Goal: Book appointment/travel/reservation

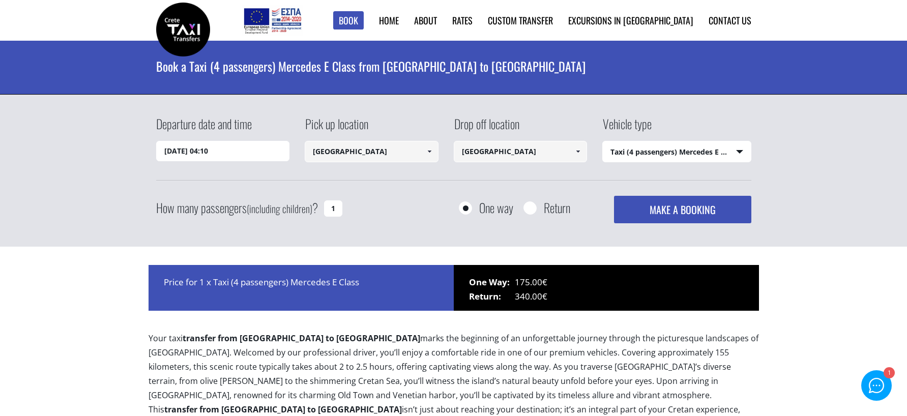
select select "540"
click at [430, 150] on span at bounding box center [429, 151] width 8 height 8
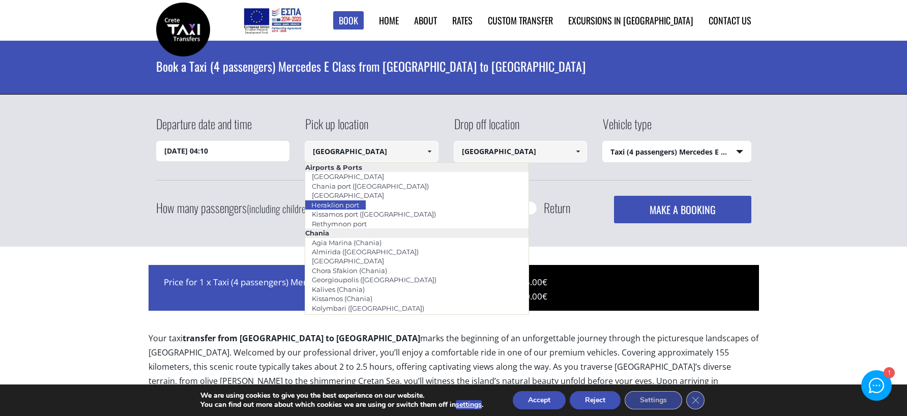
click at [388, 205] on li "Heraklion port" at bounding box center [416, 204] width 223 height 9
type input "Heraklion port"
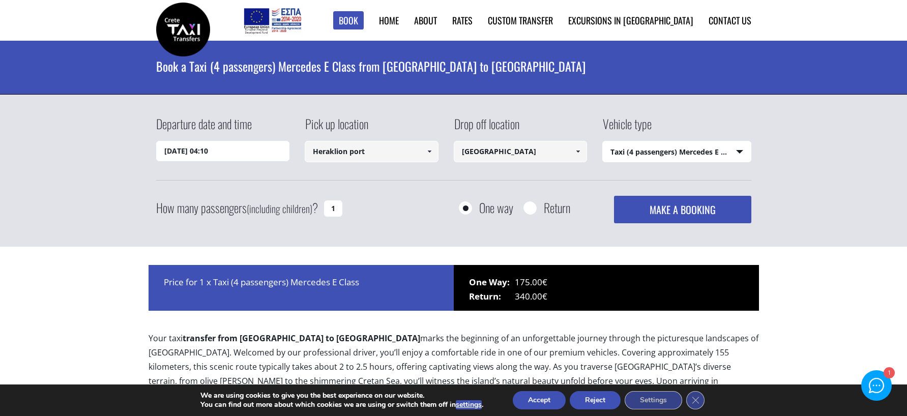
click at [522, 155] on input "[GEOGRAPHIC_DATA]" at bounding box center [521, 151] width 134 height 21
click at [581, 155] on span at bounding box center [578, 151] width 8 height 8
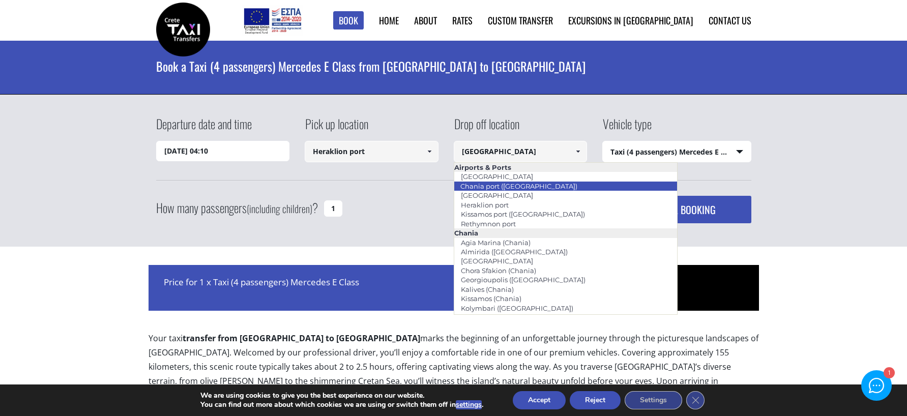
click at [544, 185] on li "Chania port ([GEOGRAPHIC_DATA])" at bounding box center [565, 186] width 223 height 9
type input "Chania port ([GEOGRAPHIC_DATA])"
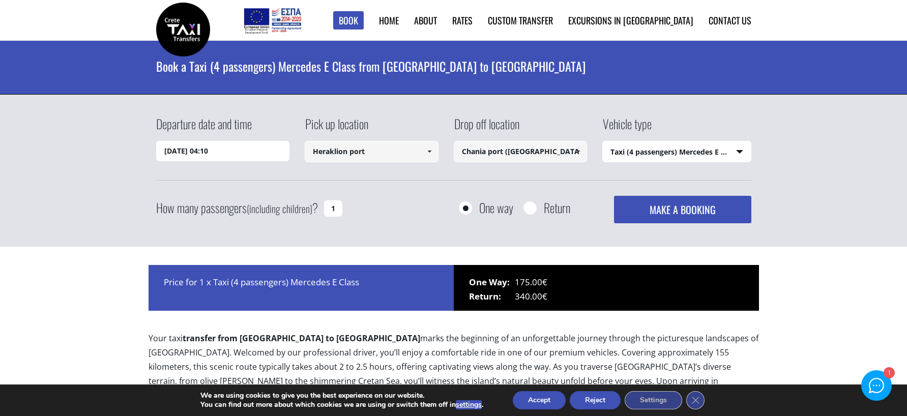
click at [655, 152] on select "Select vehicle type Taxi (4 passengers) Mercedes E Class Mini Van (7 passengers…" at bounding box center [677, 151] width 148 height 21
click at [603, 141] on select "Select vehicle type Taxi (4 passengers) Mercedes E Class Mini Van (7 passengers…" at bounding box center [677, 151] width 148 height 21
click at [233, 155] on input "[DATE] 04:10" at bounding box center [223, 151] width 134 height 20
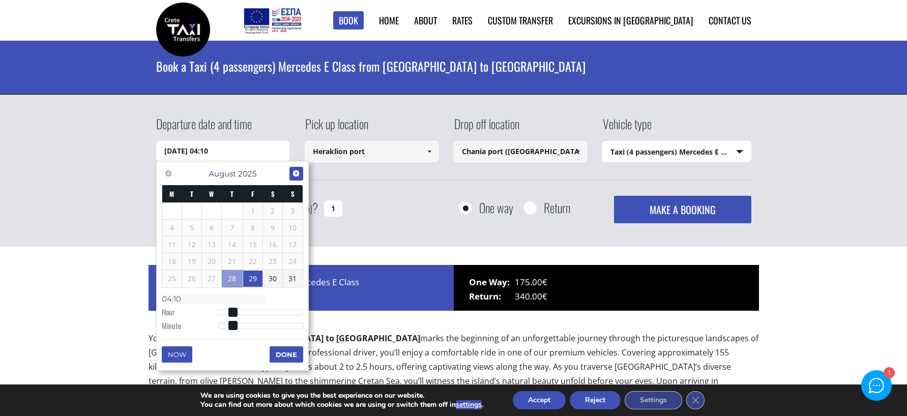
click at [297, 176] on span "Next" at bounding box center [296, 173] width 8 height 8
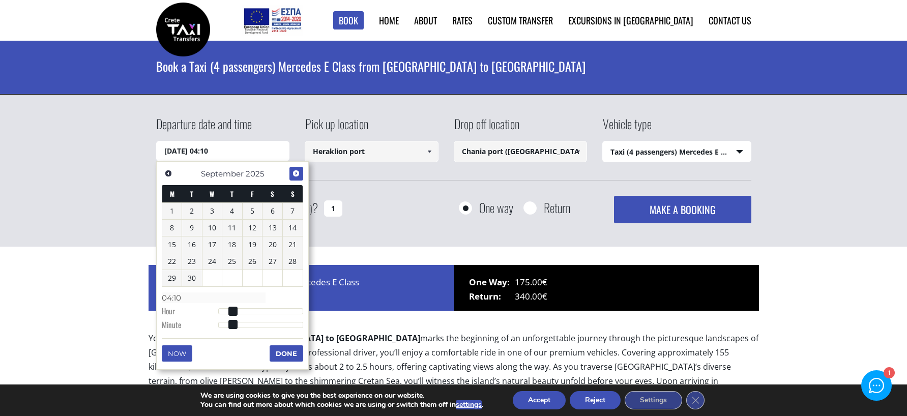
click at [297, 176] on span "Next" at bounding box center [296, 173] width 8 height 8
click at [294, 211] on link "5" at bounding box center [293, 211] width 20 height 16
click at [212, 151] on input "[DATE] 00:00" at bounding box center [223, 151] width 134 height 20
type input "[DATE] 01:00"
type input "01:00"
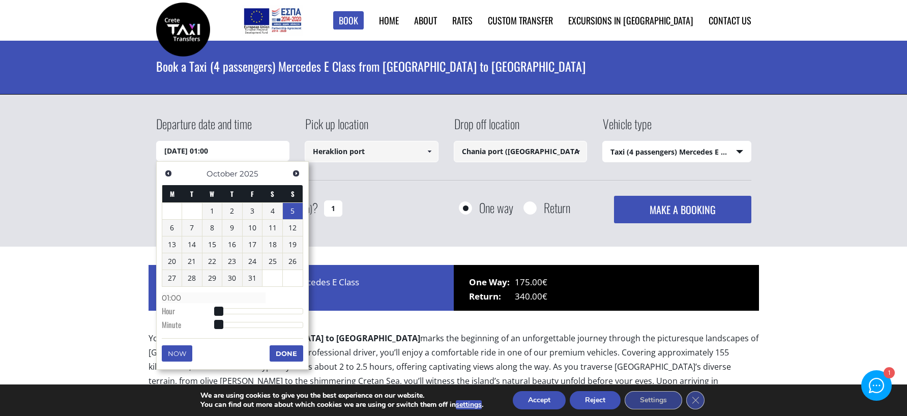
type input "[DATE] 02:00"
type input "02:00"
type input "[DATE] 03:00"
type input "03:00"
type input "[DATE] 04:00"
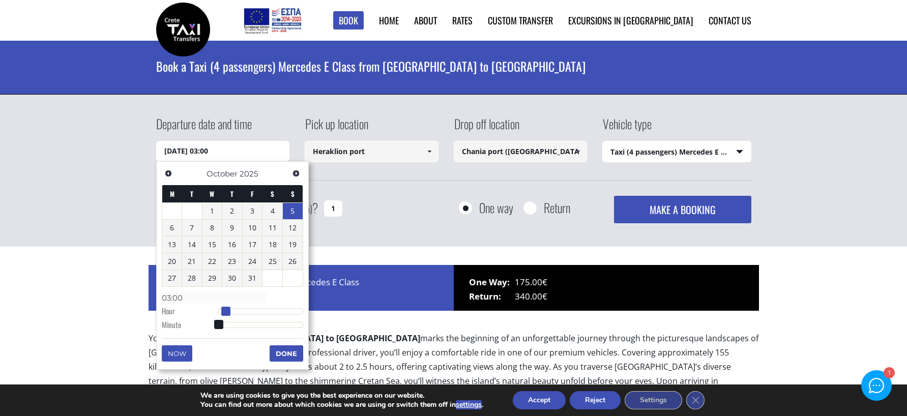
type input "04:00"
type input "[DATE] 05:00"
type input "05:00"
type input "[DATE] 06:00"
type input "06:00"
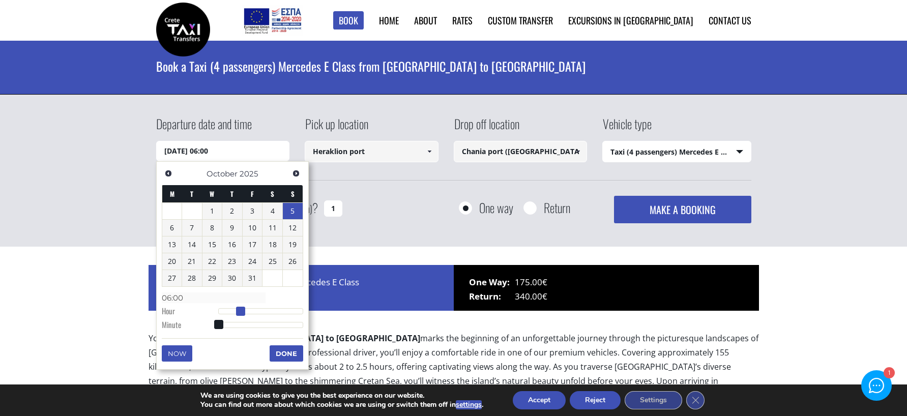
type input "[DATE] 07:00"
type input "07:00"
type input "[DATE] 08:00"
type input "08:00"
type input "[DATE] 09:00"
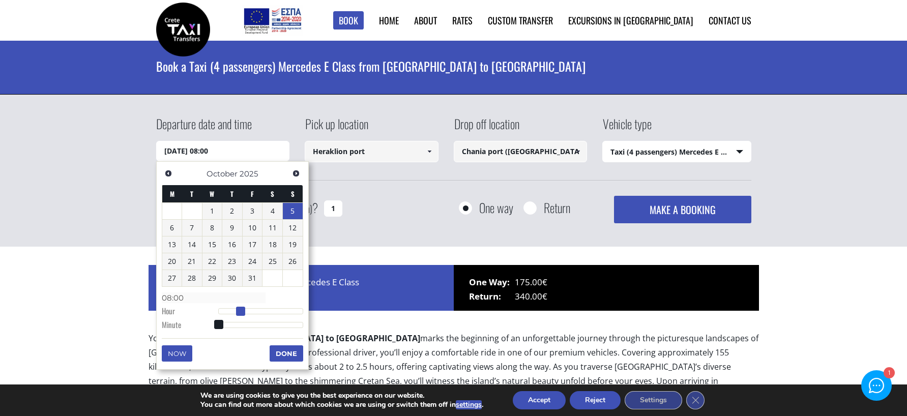
type input "09:00"
type input "[DATE] 10:00"
type input "10:00"
type input "[DATE] 11:00"
type input "11:00"
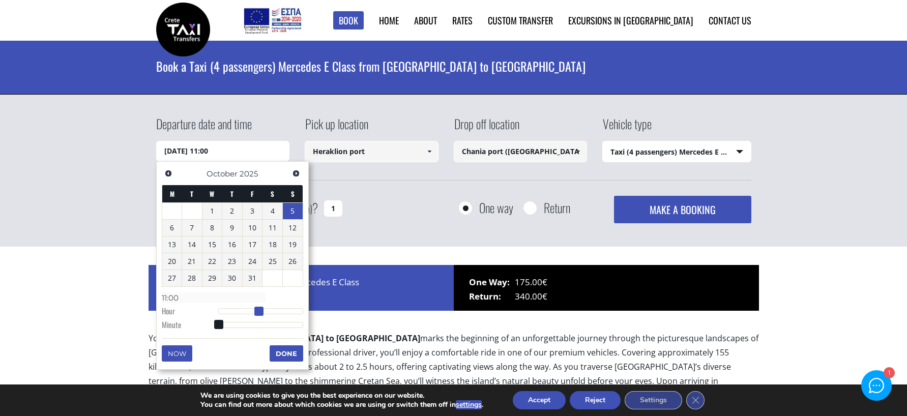
type input "[DATE] 12:00"
type input "12:00"
type input "[DATE] 13:00"
type input "13:00"
type input "[DATE] 14:00"
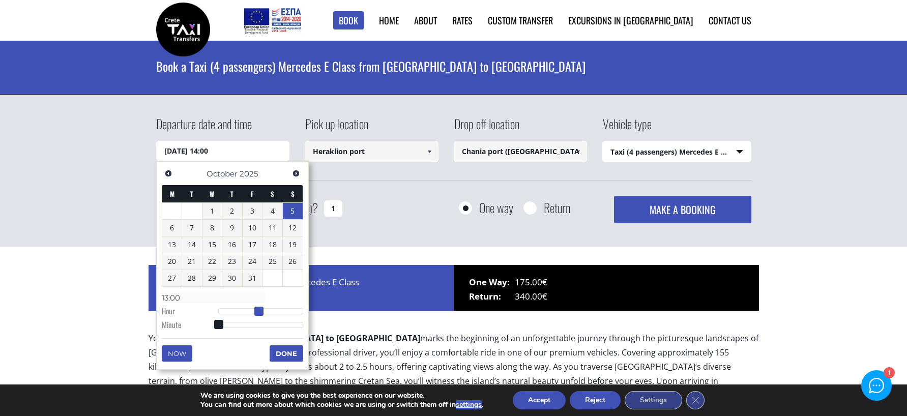
type input "14:00"
type input "[DATE] 15:00"
type input "15:00"
type input "[DATE] 16:00"
type input "16:00"
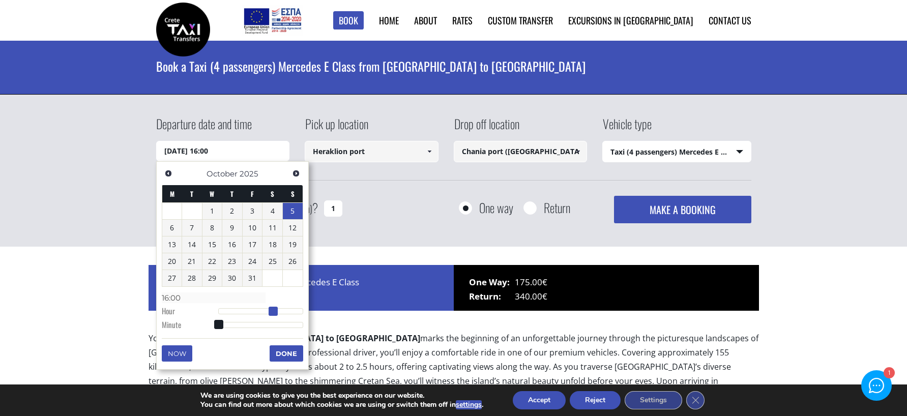
type input "[DATE] 17:00"
type input "17:00"
type input "[DATE] 18:00"
type input "18:00"
type input "[DATE] 17:00"
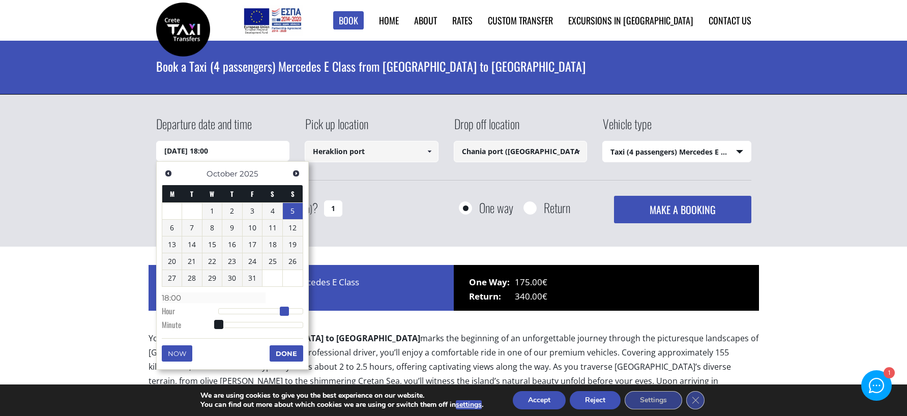
type input "17:00"
type input "[DATE] 16:00"
type input "16:00"
type input "[DATE] 15:00"
type input "15:00"
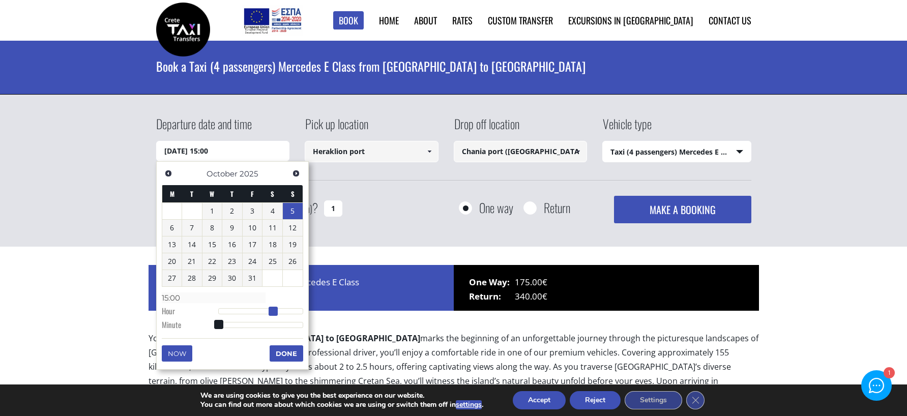
type input "[DATE] 16:00"
type input "16:00"
type input "[DATE] 15:00"
type input "15:00"
type input "[DATE] 14:00"
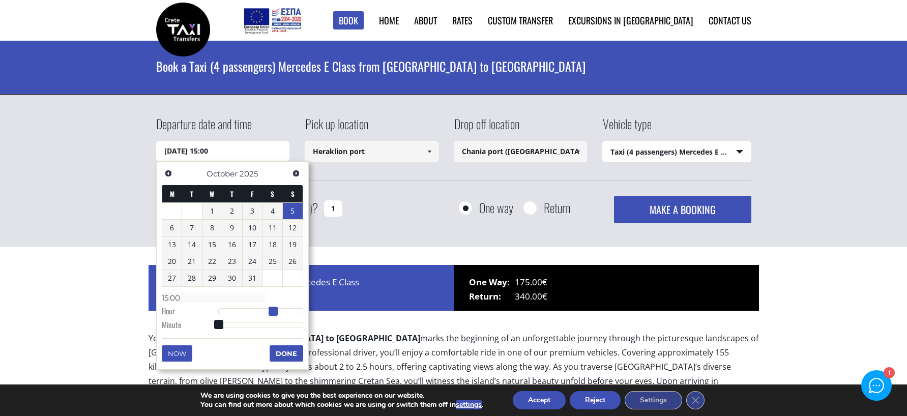
type input "14:00"
type input "[DATE] 15:00"
type input "15:00"
type input "[DATE] 16:00"
type input "16:00"
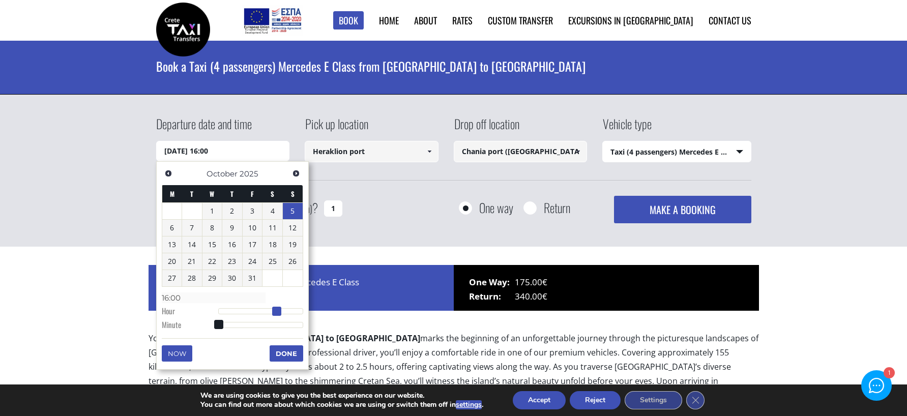
type input "[DATE] 17:00"
type input "17:00"
drag, startPoint x: 220, startPoint y: 313, endPoint x: 229, endPoint y: 318, distance: 10.7
click at [282, 314] on span at bounding box center [280, 311] width 9 height 9
type input "[DATE] 17:01"
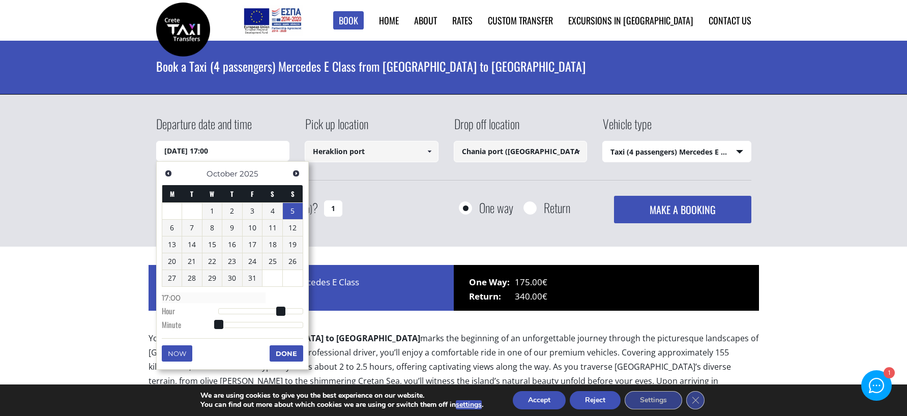
type input "17:01"
type input "[DATE] 17:02"
type input "17:02"
type input "[DATE] 17:04"
type input "17:04"
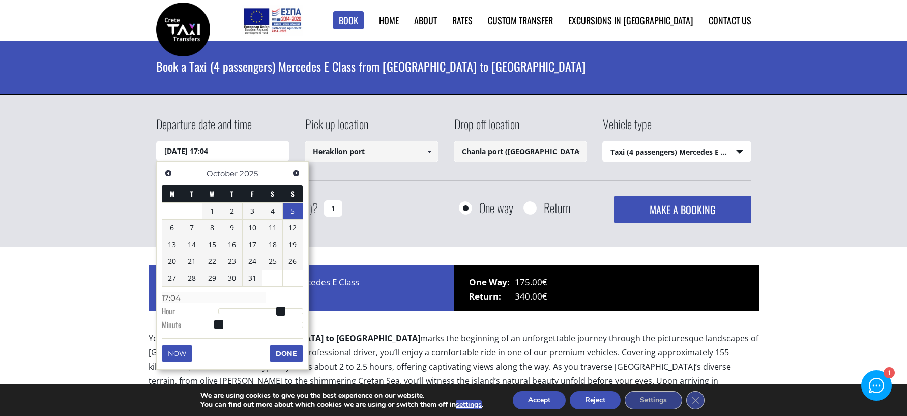
type input "[DATE] 17:06"
type input "17:06"
type input "[DATE] 17:08"
type input "17:08"
type input "[DATE] 17:10"
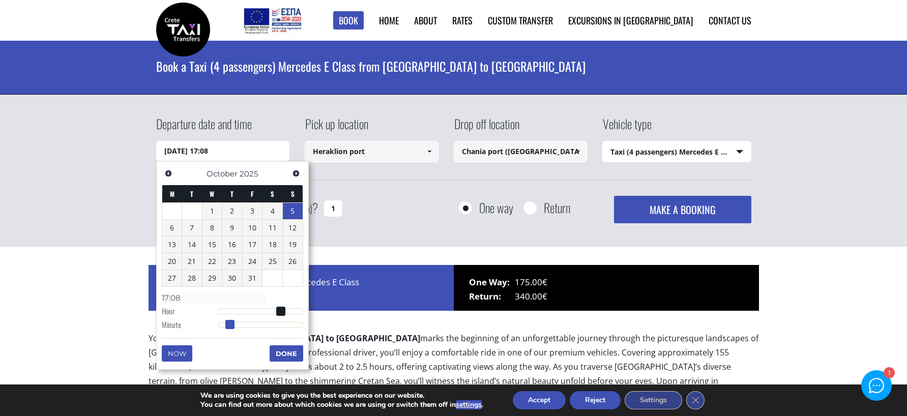
type input "17:10"
type input "[DATE] 17:13"
type input "17:13"
type input "[DATE] 17:16"
type input "17:16"
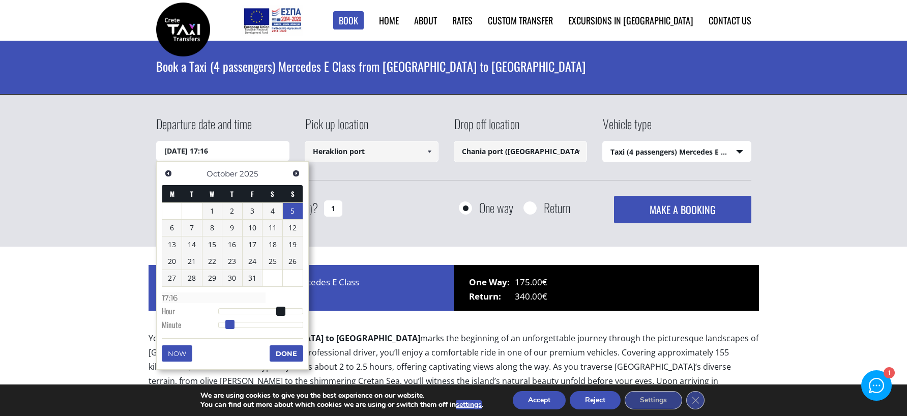
type input "[DATE] 17:19"
type input "17:19"
type input "[DATE] 17:24"
type input "17:24"
type input "[DATE] 17:29"
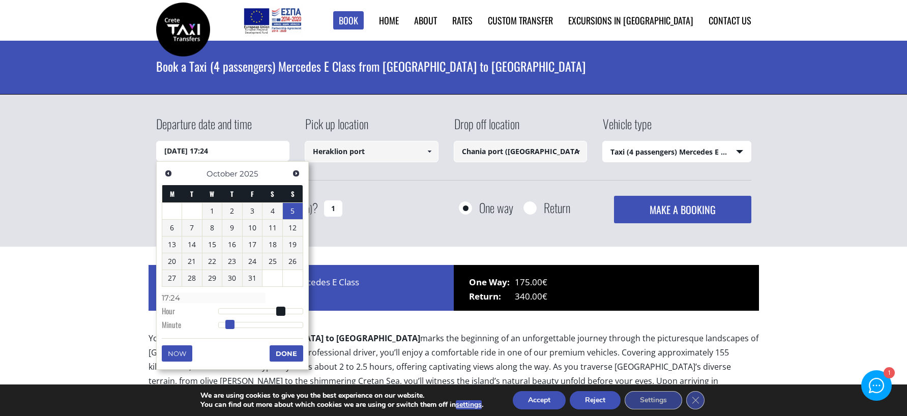
type input "17:29"
type input "[DATE] 17:34"
type input "17:34"
type input "[DATE] 17:38"
type input "17:38"
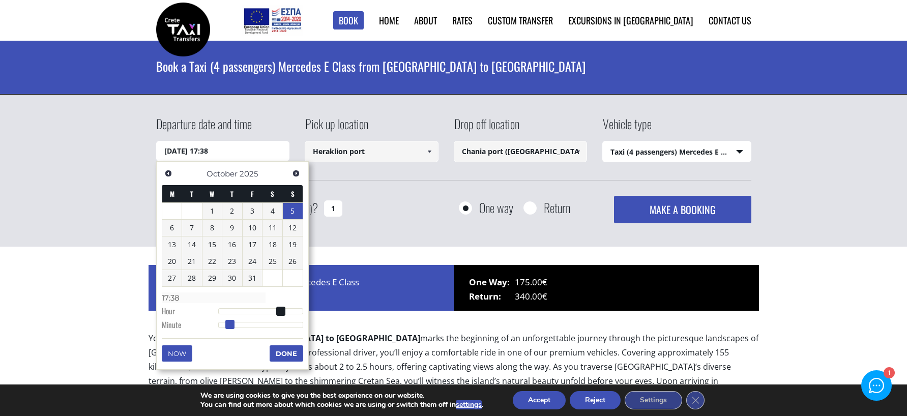
type input "[DATE] 17:41"
type input "17:41"
type input "[DATE] 17:45"
type input "17:45"
type input "[DATE] 17:47"
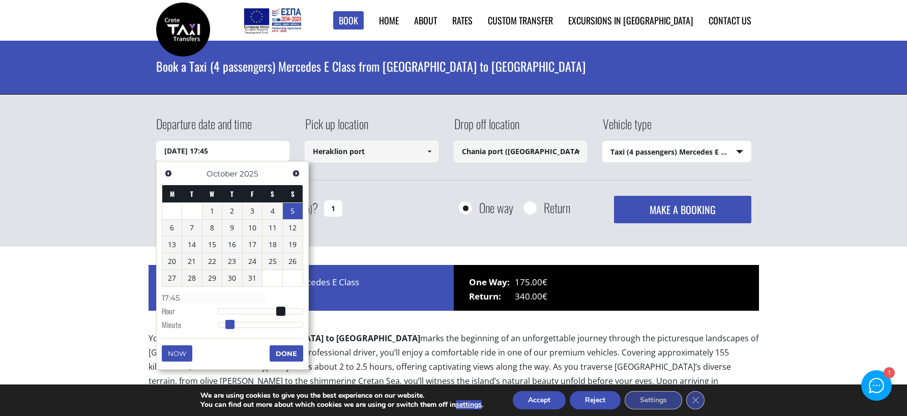
type input "17:47"
type input "[DATE] 17:49"
type input "17:49"
type input "[DATE] 17:50"
type input "17:50"
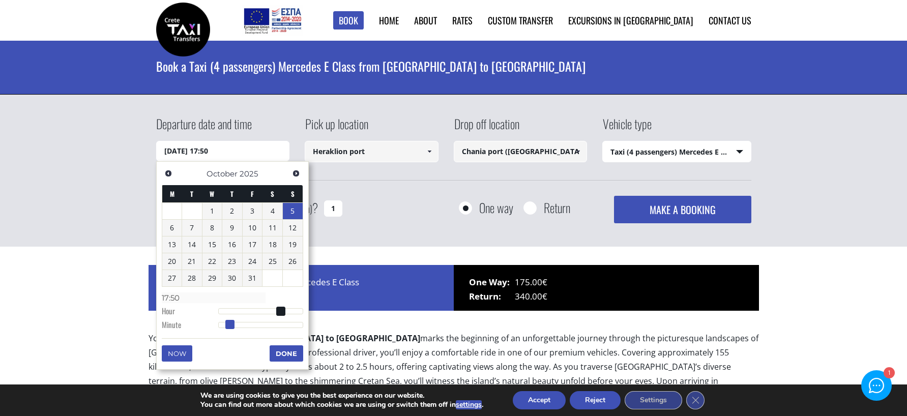
type input "[DATE] 17:51"
type input "17:51"
type input "[DATE] 17:52"
type input "17:52"
type input "[DATE] 17:51"
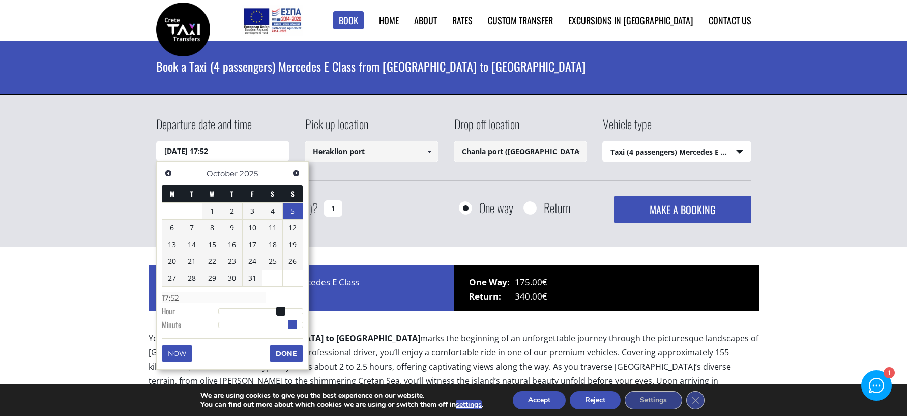
type input "17:51"
type input "[DATE] 17:50"
type input "17:50"
type input "[DATE] 17:48"
type input "17:48"
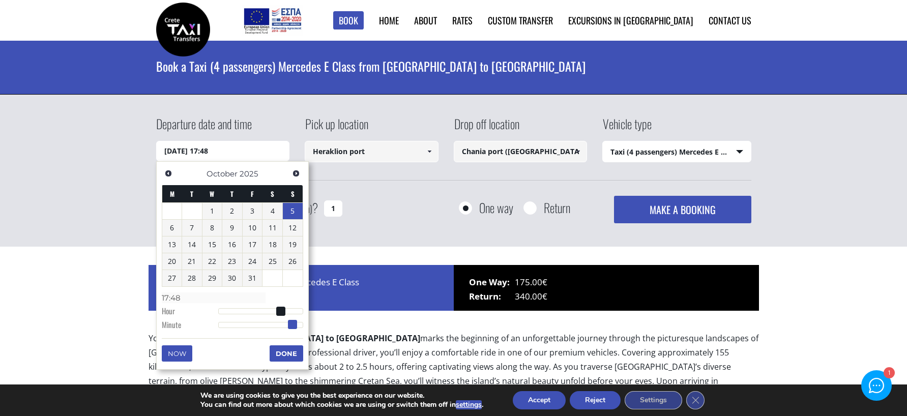
type input "[DATE] 17:47"
type input "17:47"
type input "[DATE] 17:46"
type input "17:46"
type input "[DATE] 17:45"
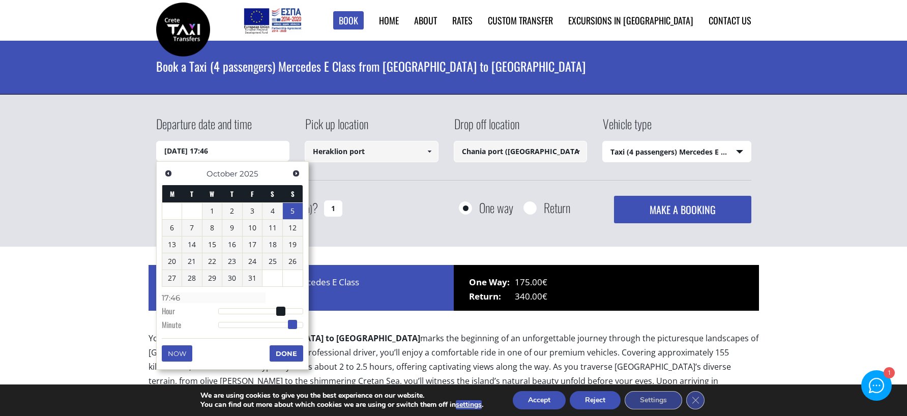
type input "17:45"
type input "[DATE] 17:41"
type input "17:41"
type input "[DATE] 17:38"
type input "17:38"
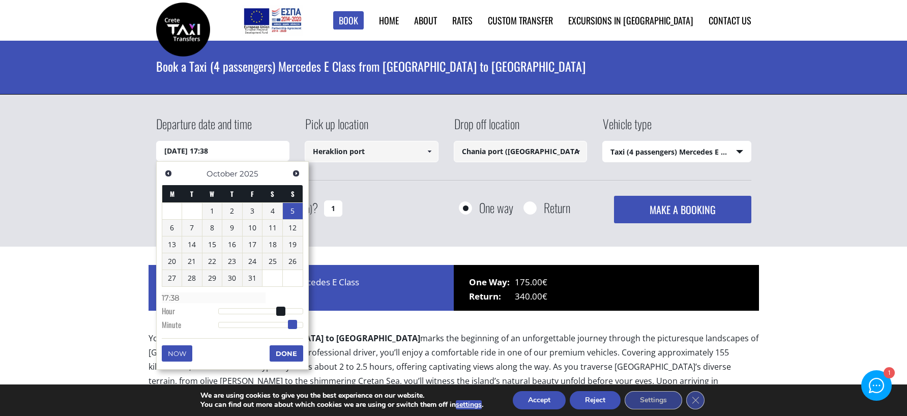
type input "[DATE] 17:36"
type input "17:36"
type input "[DATE] 17:34"
type input "17:34"
type input "[DATE] 17:33"
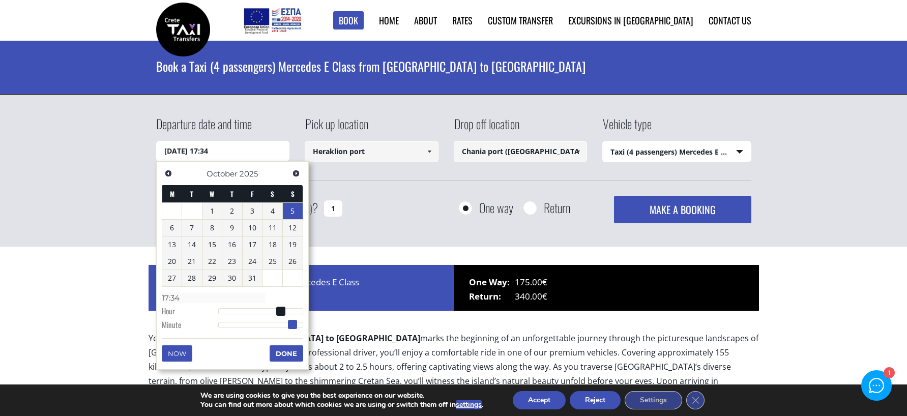
type input "17:33"
type input "[DATE] 17:31"
type input "17:31"
type input "[DATE] 17:30"
type input "17:30"
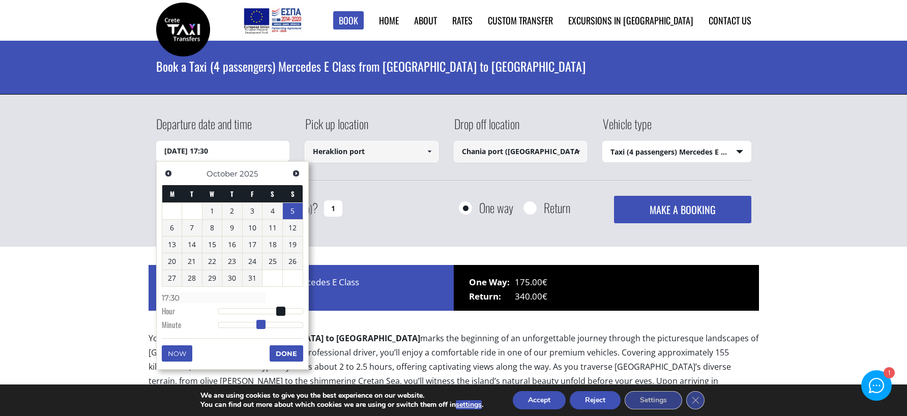
drag, startPoint x: 218, startPoint y: 325, endPoint x: 260, endPoint y: 325, distance: 42.7
click at [260, 325] on span at bounding box center [260, 324] width 9 height 9
click at [286, 353] on button "Done" at bounding box center [287, 353] width 34 height 16
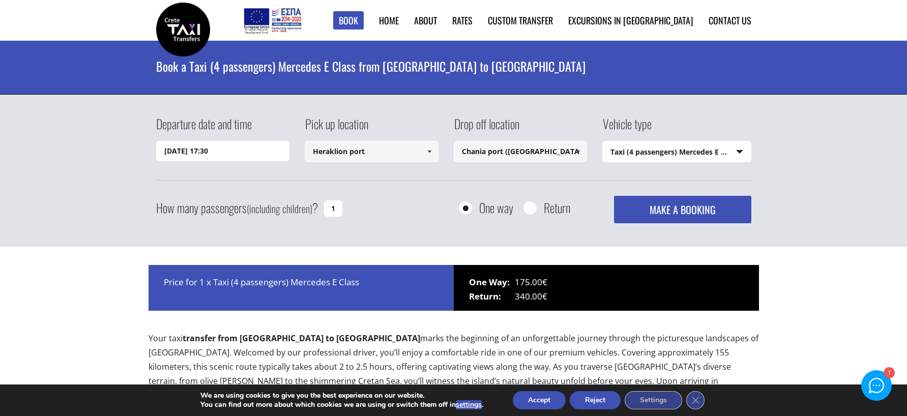
click at [657, 211] on button "MAKE A BOOKING" at bounding box center [682, 209] width 137 height 27
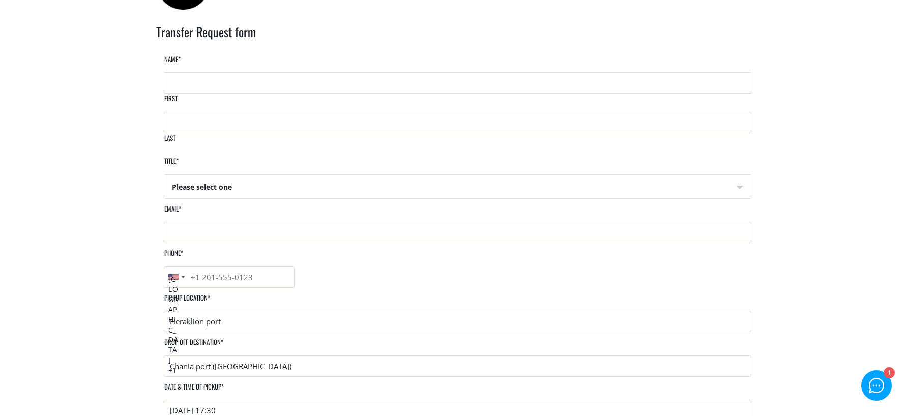
scroll to position [51, 0]
